Goal: Task Accomplishment & Management: Complete application form

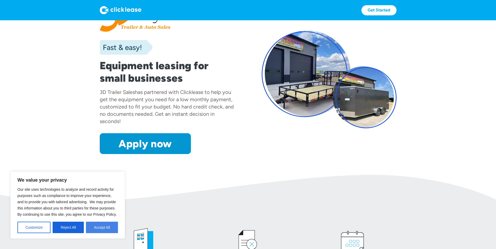
click at [114, 226] on button "Accept All" at bounding box center [102, 227] width 32 height 11
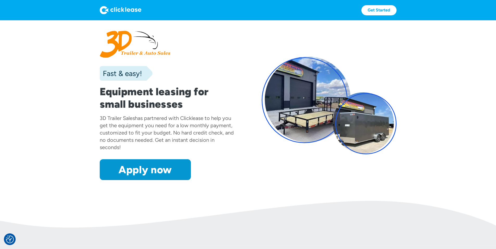
drag, startPoint x: 310, startPoint y: 105, endPoint x: 314, endPoint y: 143, distance: 38.7
click at [314, 143] on div at bounding box center [304, 100] width 86 height 86
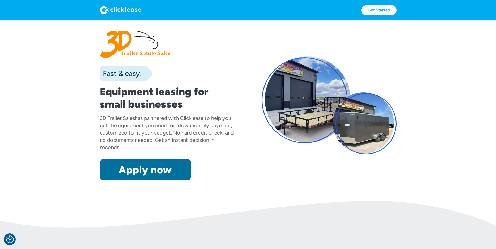
click at [128, 180] on link "Apply now" at bounding box center [145, 169] width 91 height 21
click at [106, 180] on link "Apply now" at bounding box center [145, 169] width 91 height 21
